Goal: Transaction & Acquisition: Purchase product/service

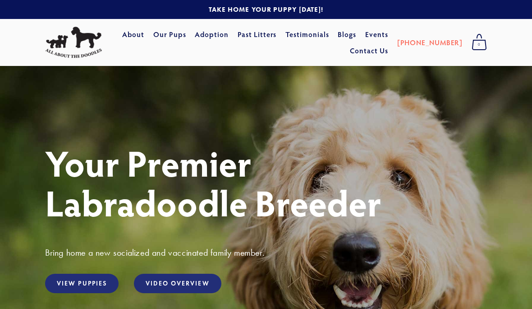
click at [186, 35] on link "Our Pups" at bounding box center [169, 34] width 33 height 16
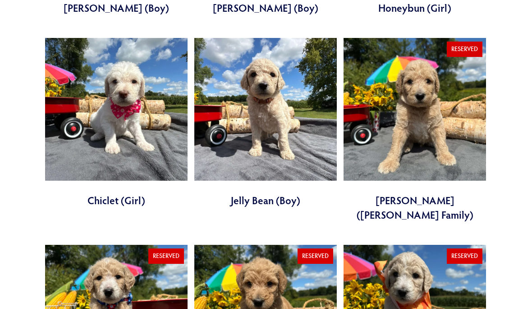
scroll to position [730, 0]
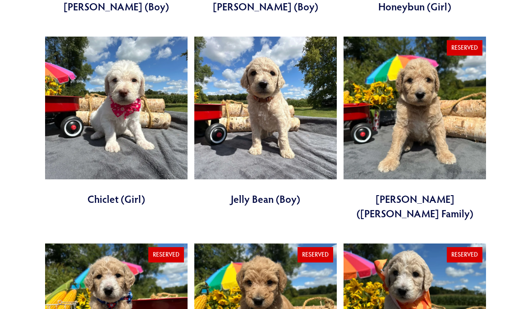
click at [428, 146] on link at bounding box center [415, 129] width 143 height 184
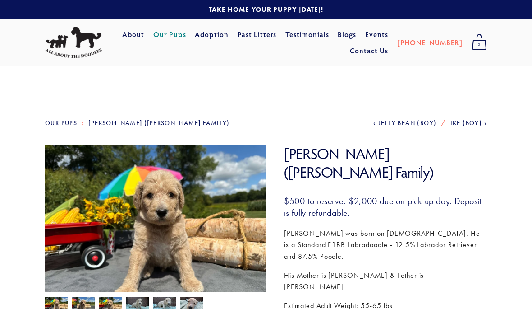
click at [186, 40] on link "Our Pups" at bounding box center [169, 34] width 33 height 16
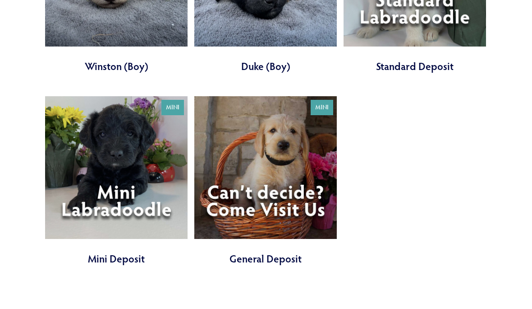
scroll to position [2664, 0]
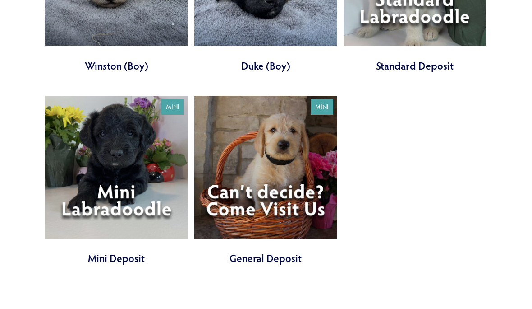
click at [153, 110] on link at bounding box center [116, 181] width 143 height 170
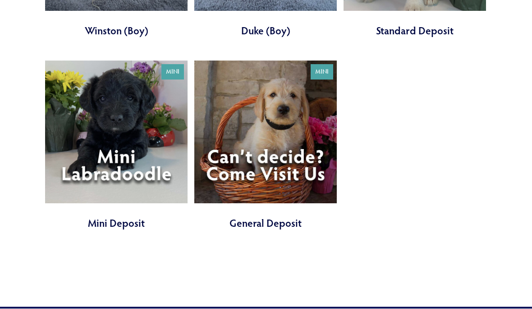
scroll to position [2700, 0]
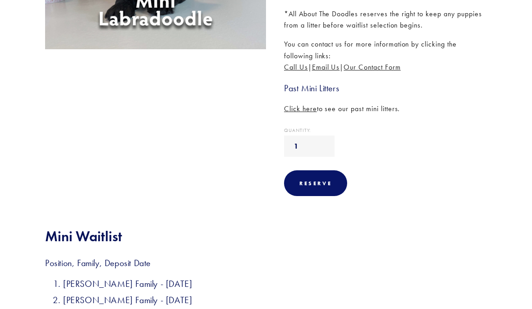
scroll to position [239, 0]
